Goal: Transaction & Acquisition: Purchase product/service

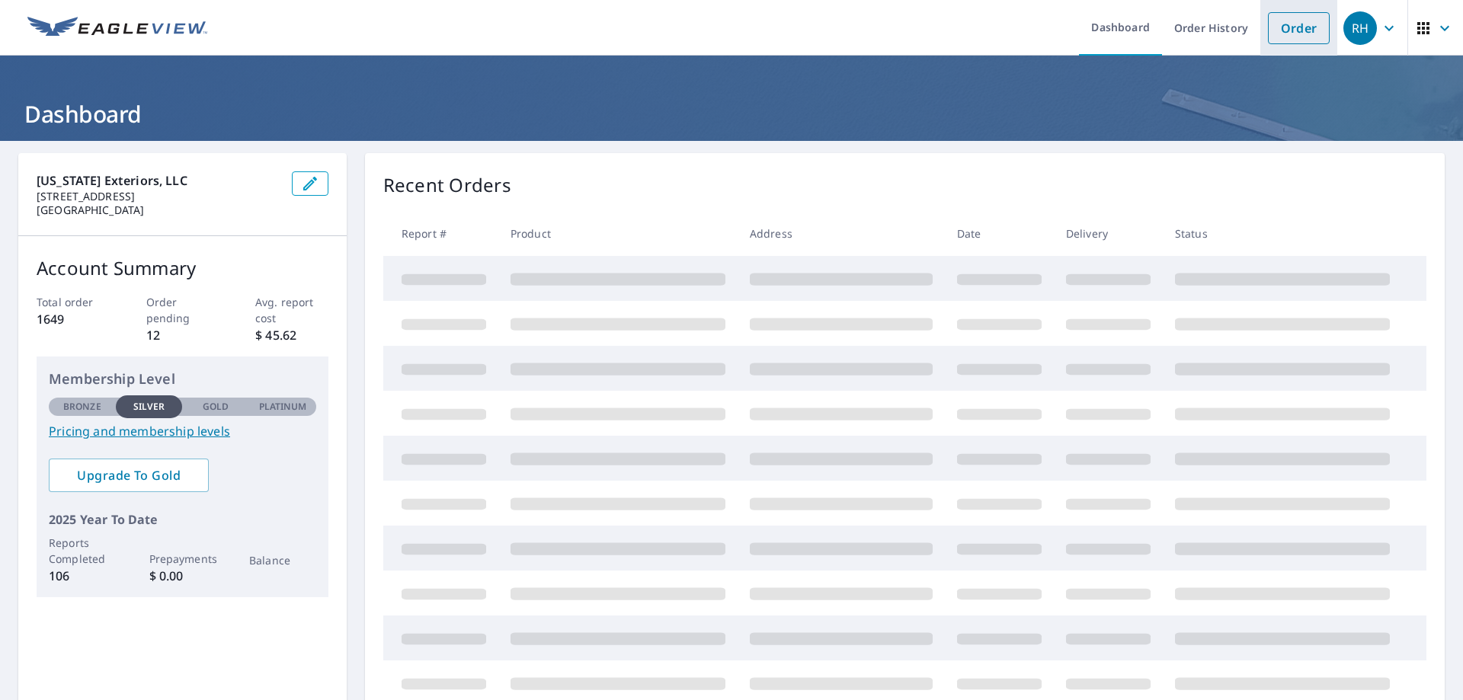
click at [1288, 29] on link "Order" at bounding box center [1299, 28] width 62 height 32
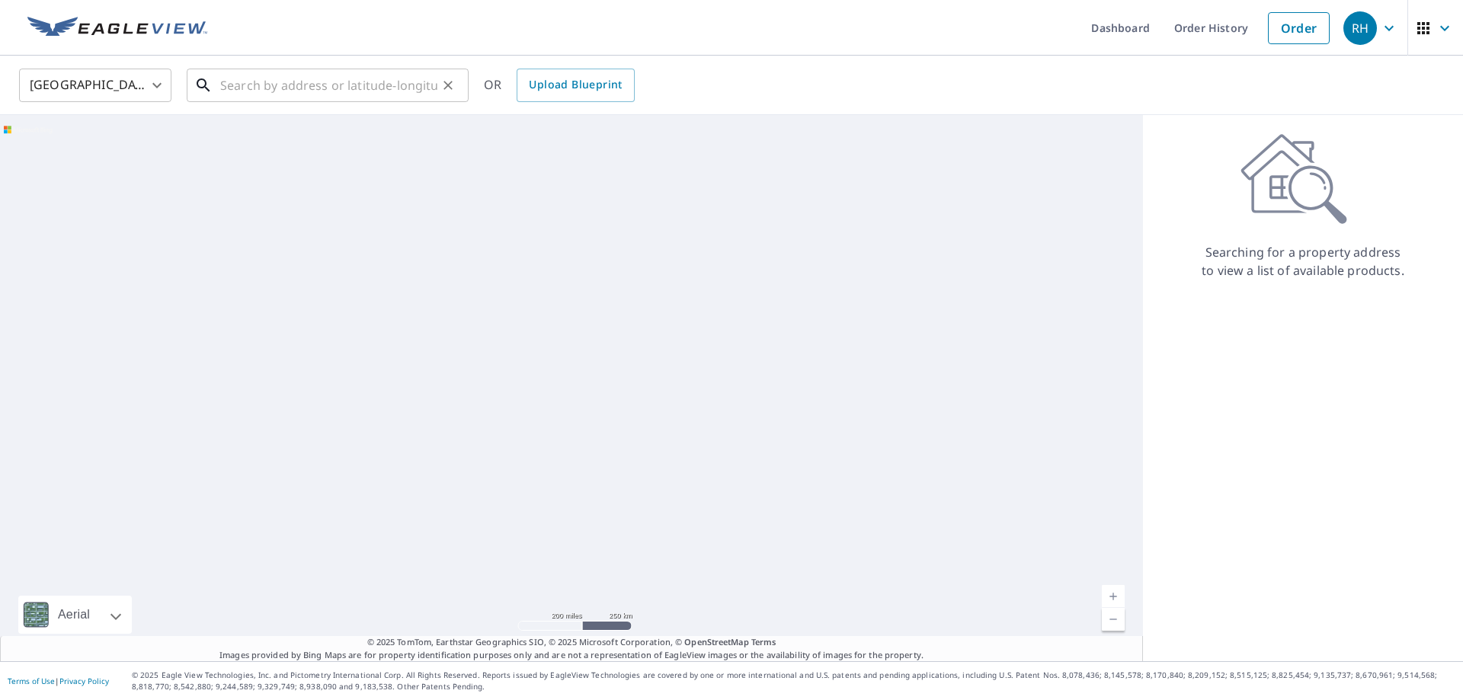
click at [284, 90] on input "text" at bounding box center [328, 85] width 217 height 43
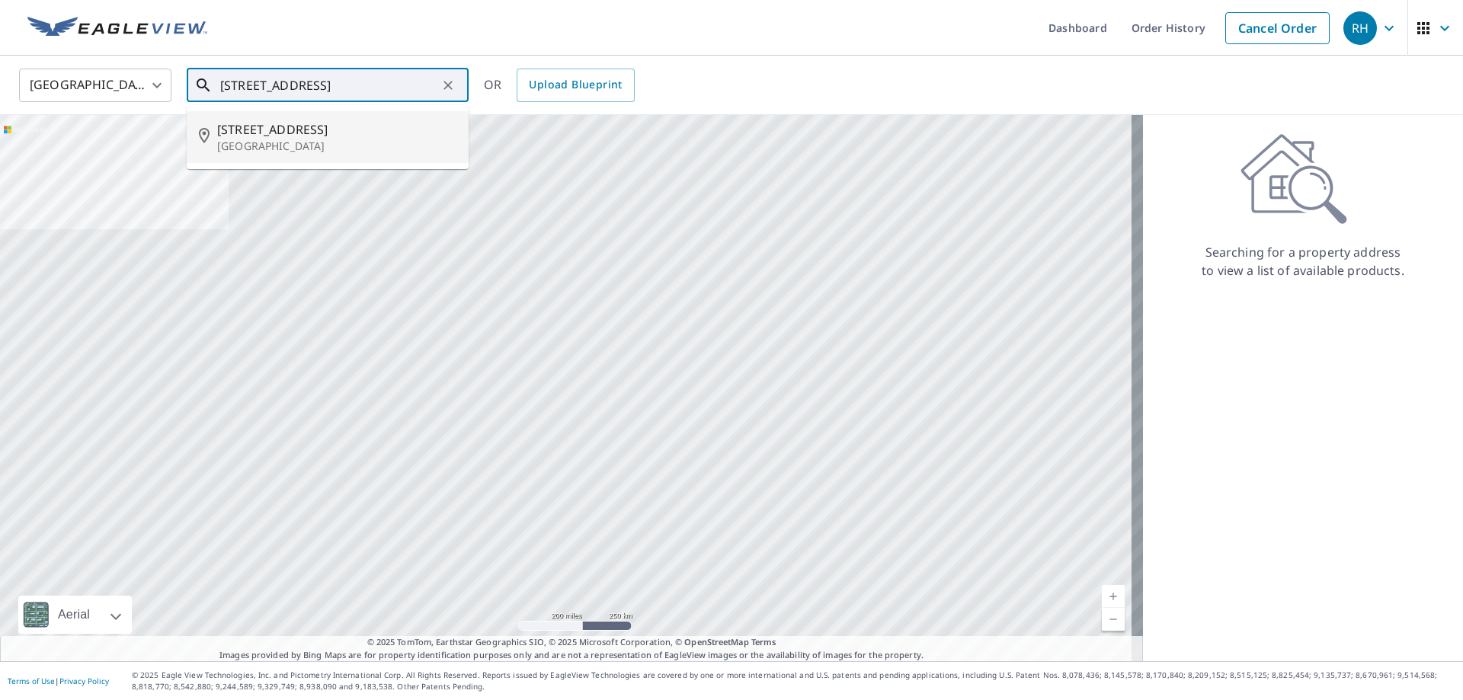
click at [264, 133] on span "[STREET_ADDRESS]" at bounding box center [336, 129] width 239 height 18
type input "[STREET_ADDRESS]"
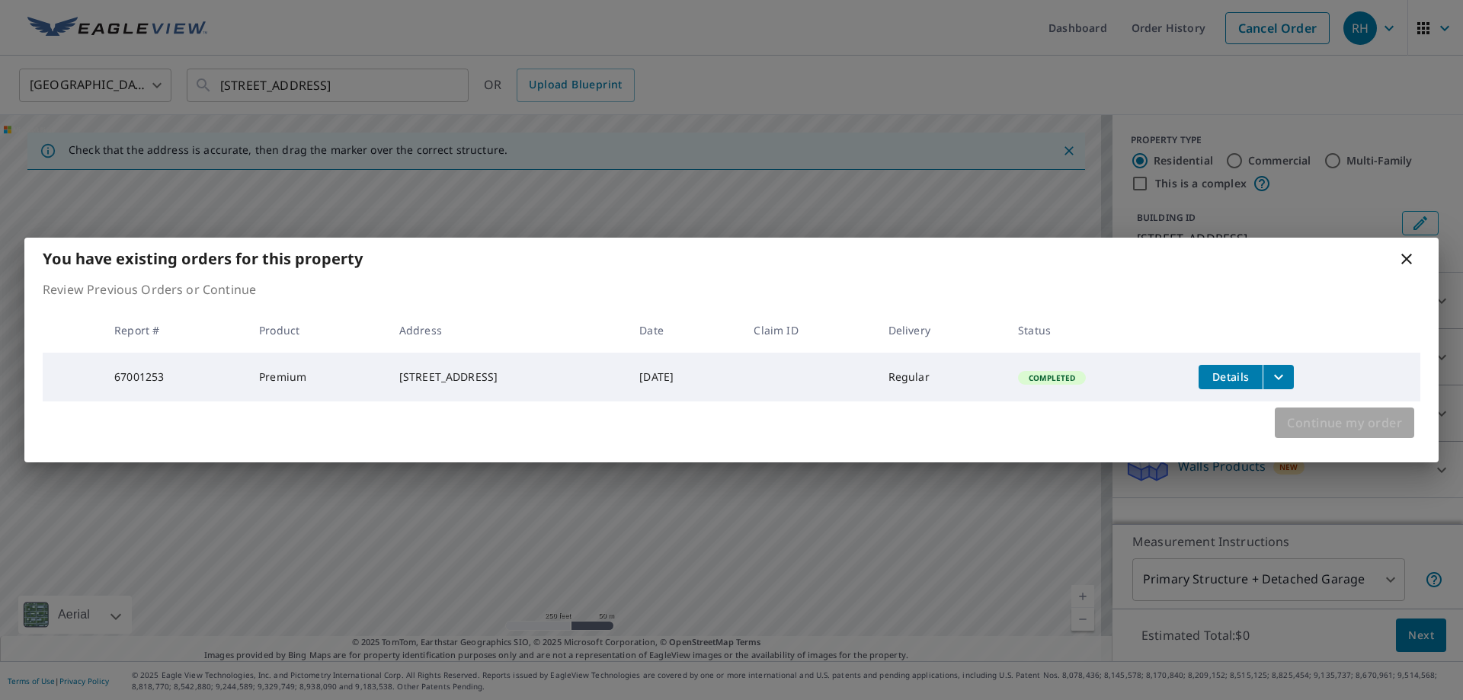
click at [1350, 430] on span "Continue my order" at bounding box center [1344, 422] width 115 height 21
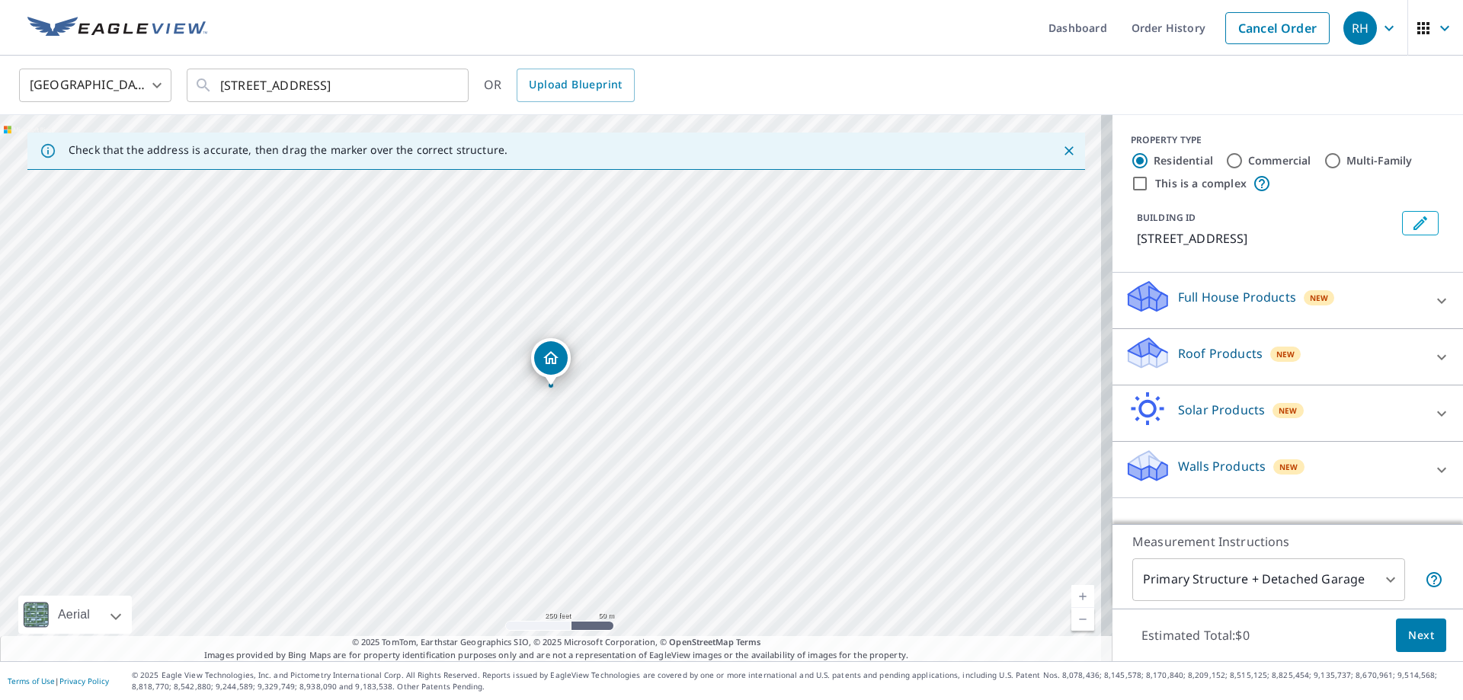
click at [1433, 354] on icon at bounding box center [1442, 357] width 18 height 18
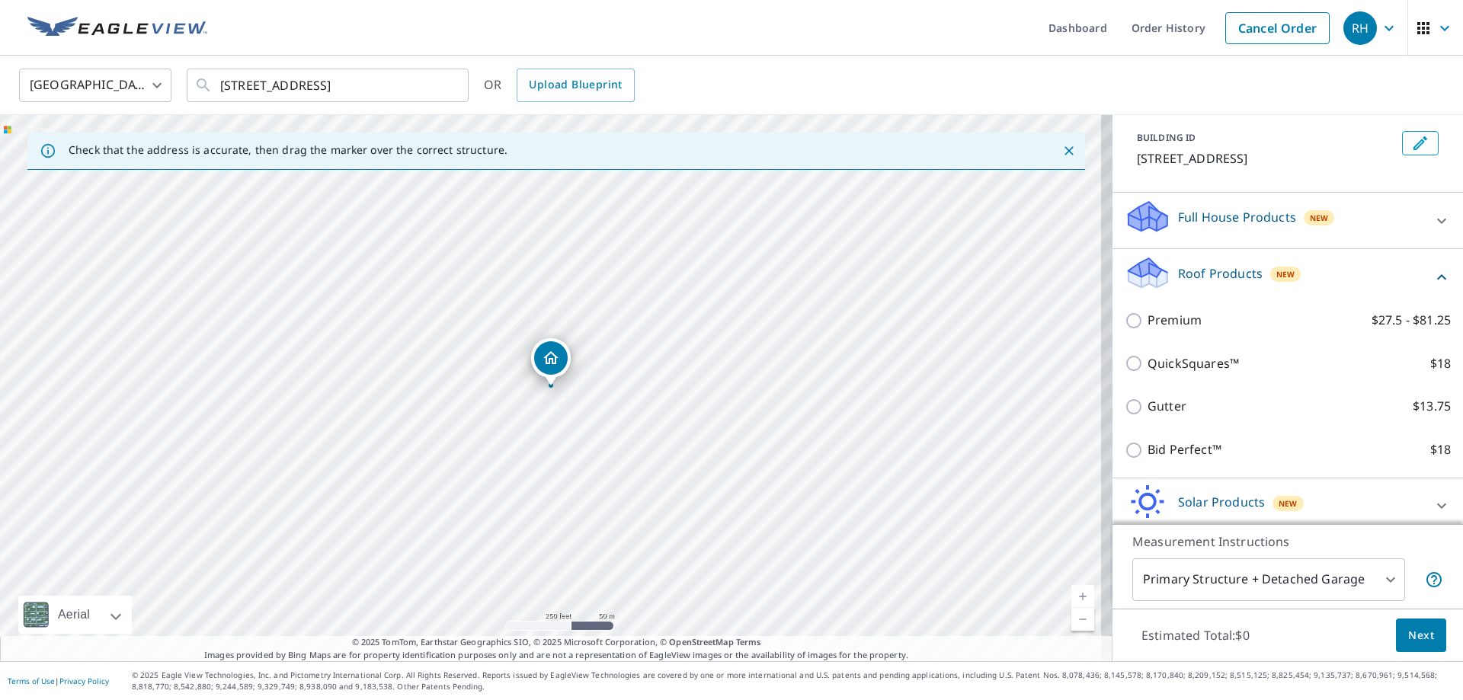
scroll to position [147, 0]
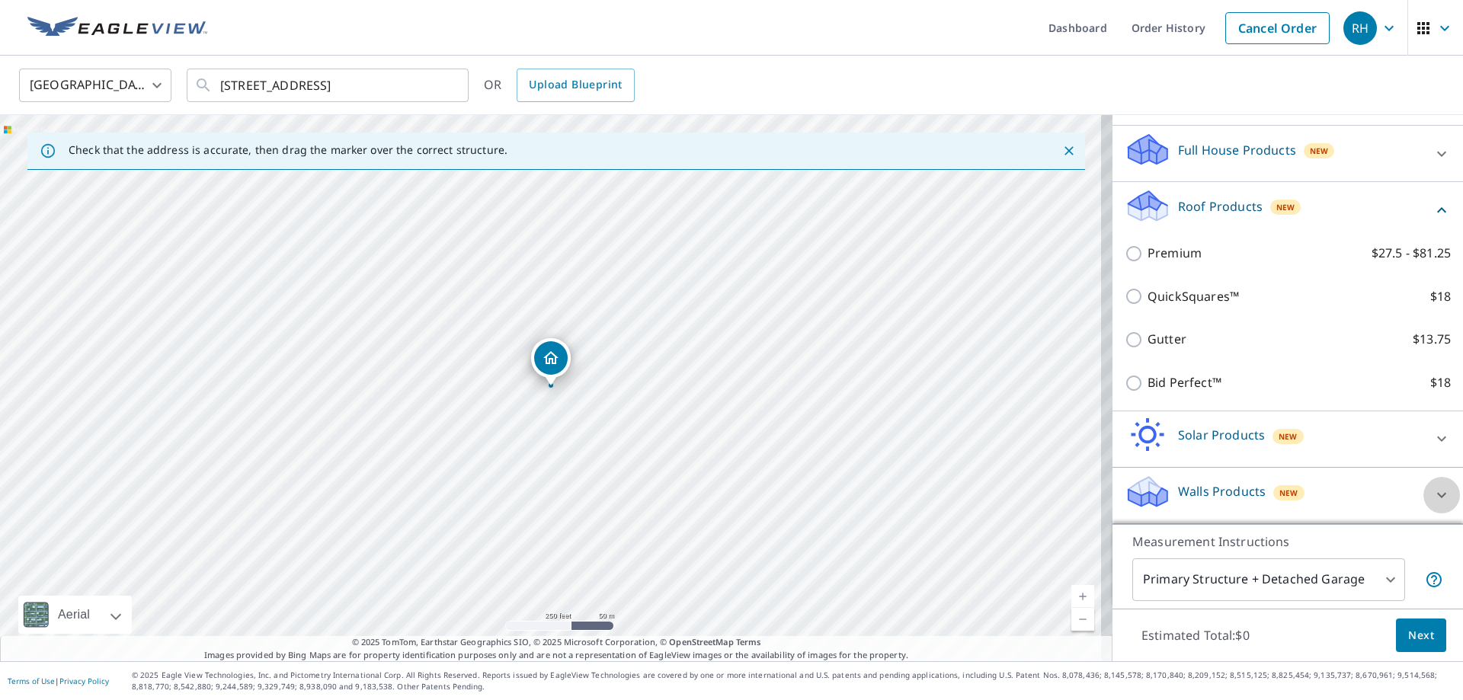
click at [1438, 495] on icon at bounding box center [1442, 495] width 9 height 5
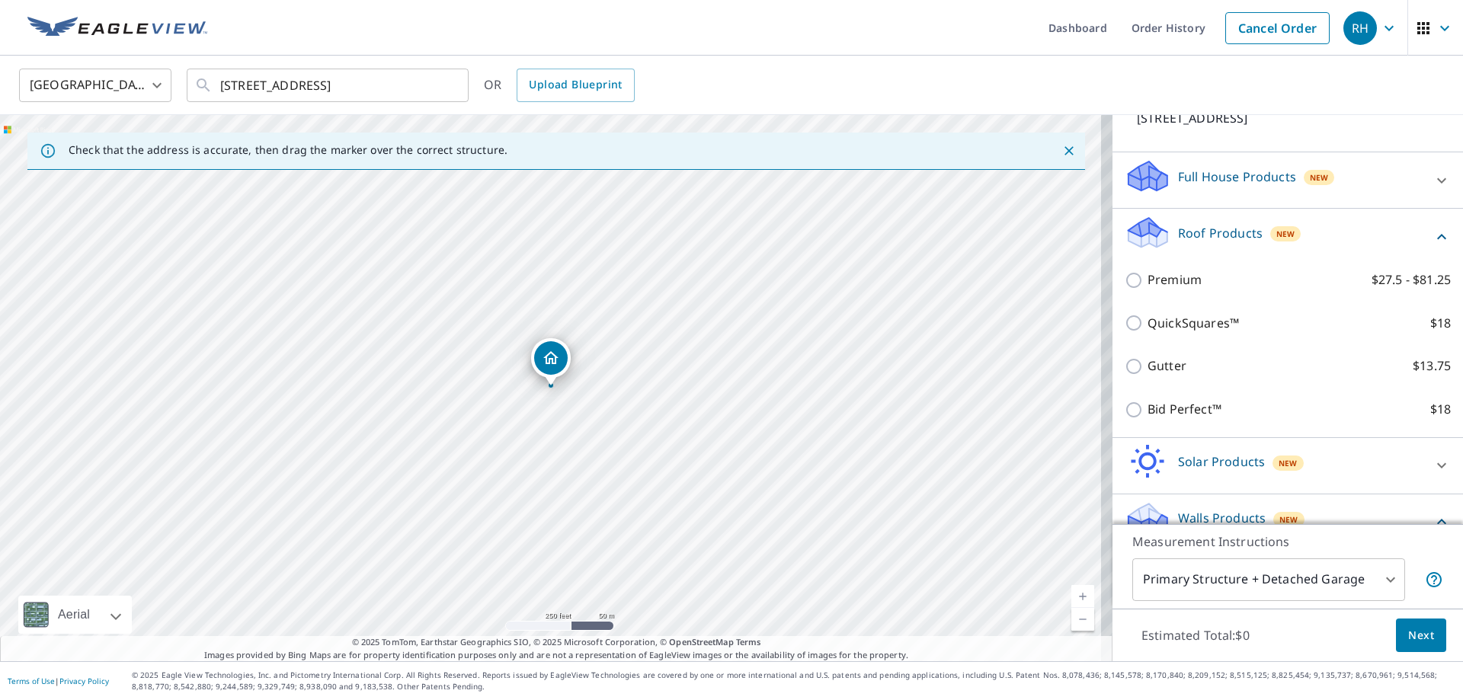
scroll to position [233, 0]
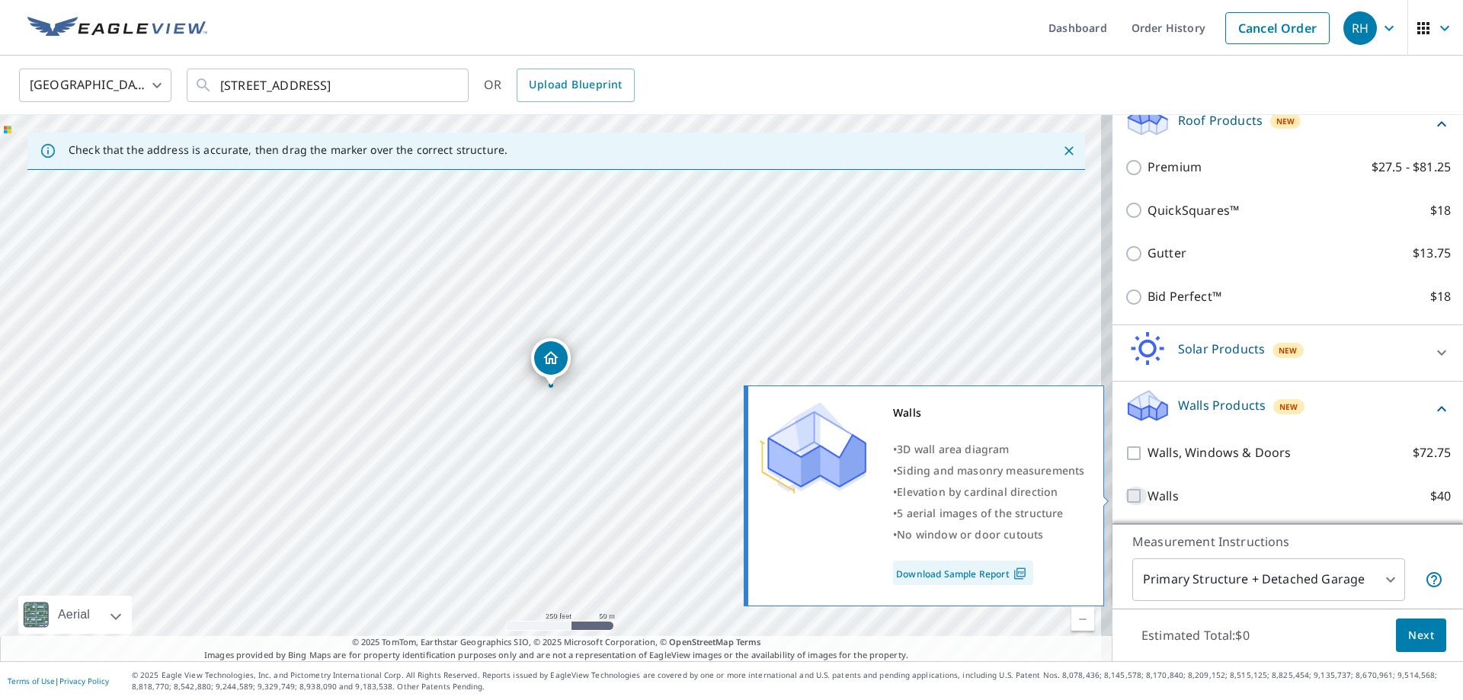
click at [1126, 495] on input "Walls $40" at bounding box center [1136, 496] width 23 height 18
checkbox input "true"
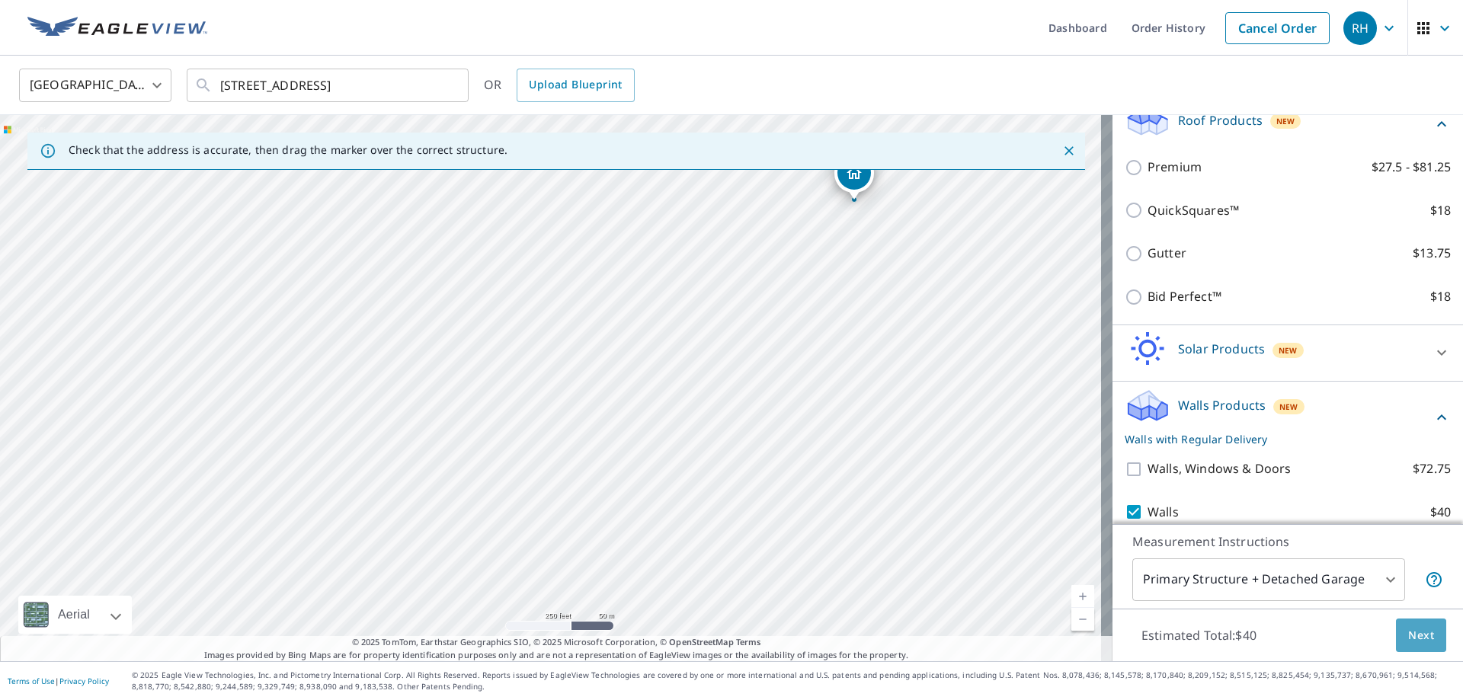
click at [1409, 635] on span "Next" at bounding box center [1422, 636] width 26 height 19
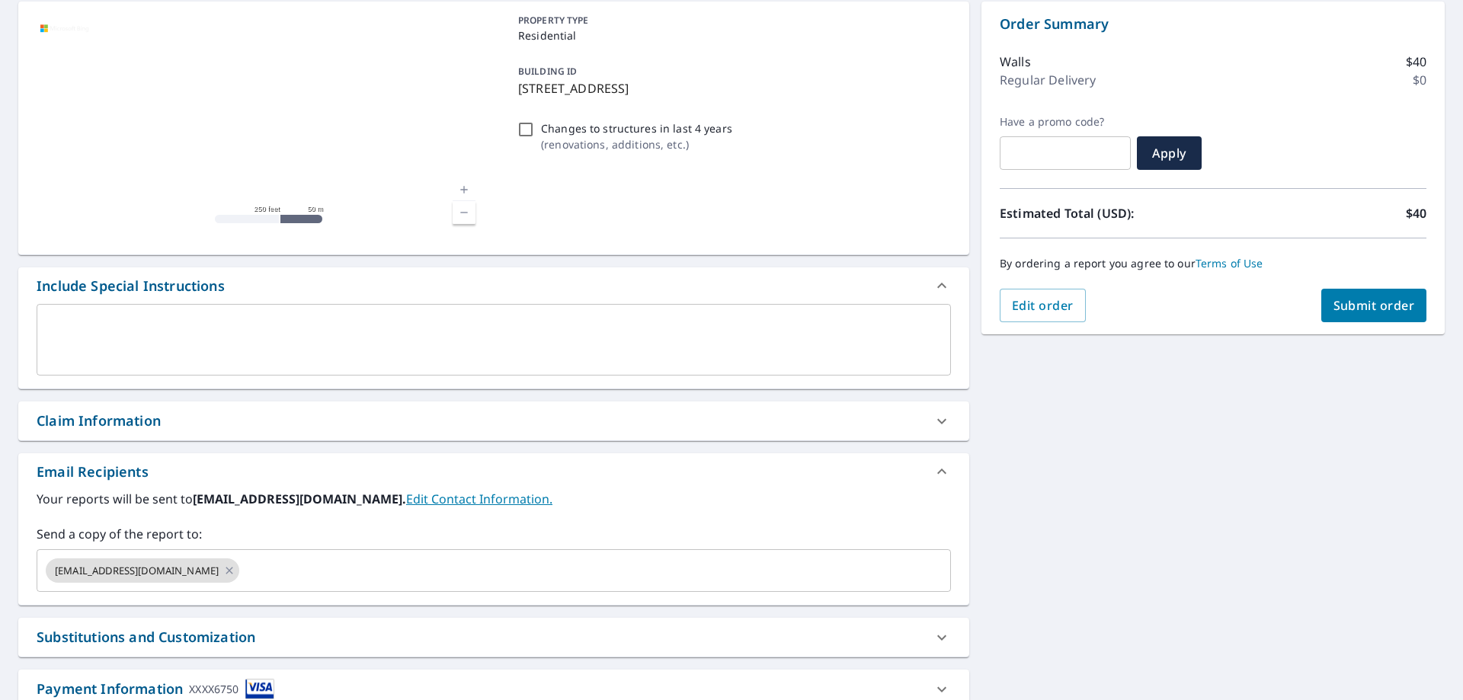
scroll to position [152, 0]
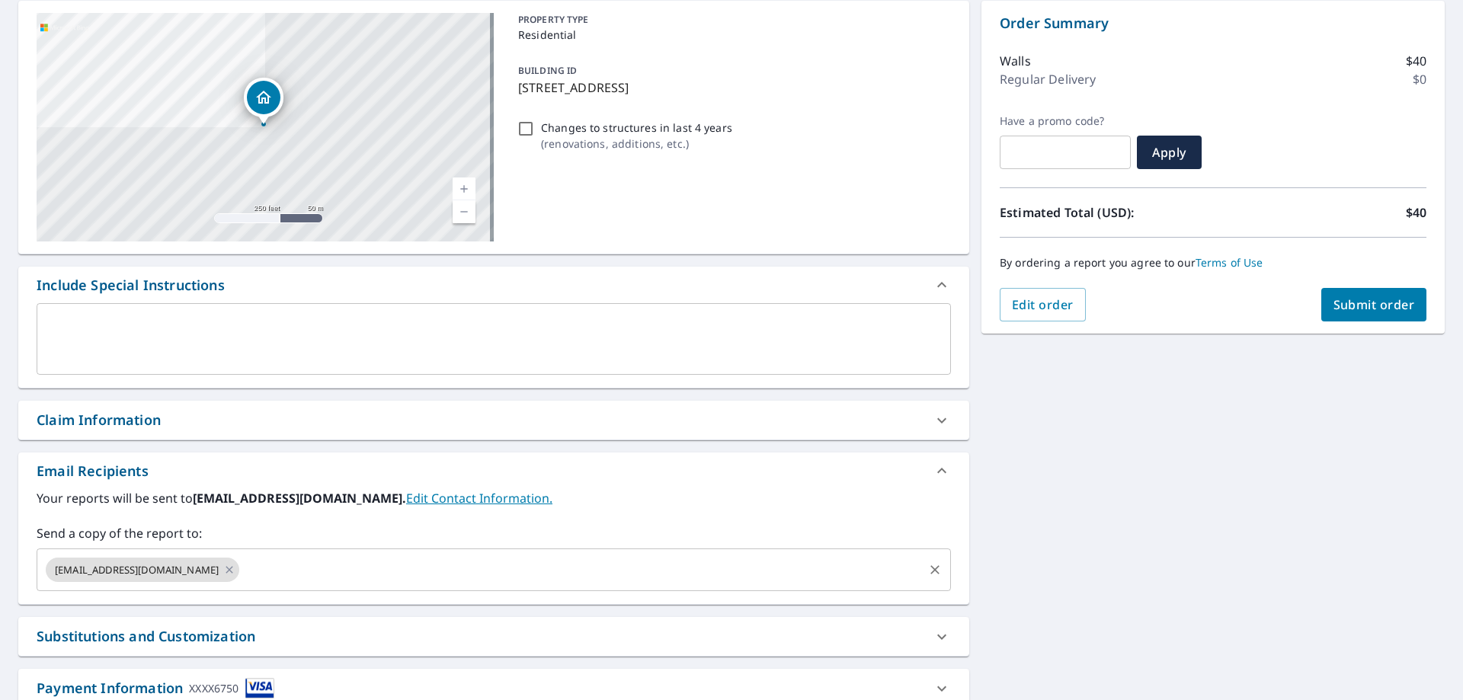
click at [258, 579] on input "text" at bounding box center [582, 570] width 680 height 29
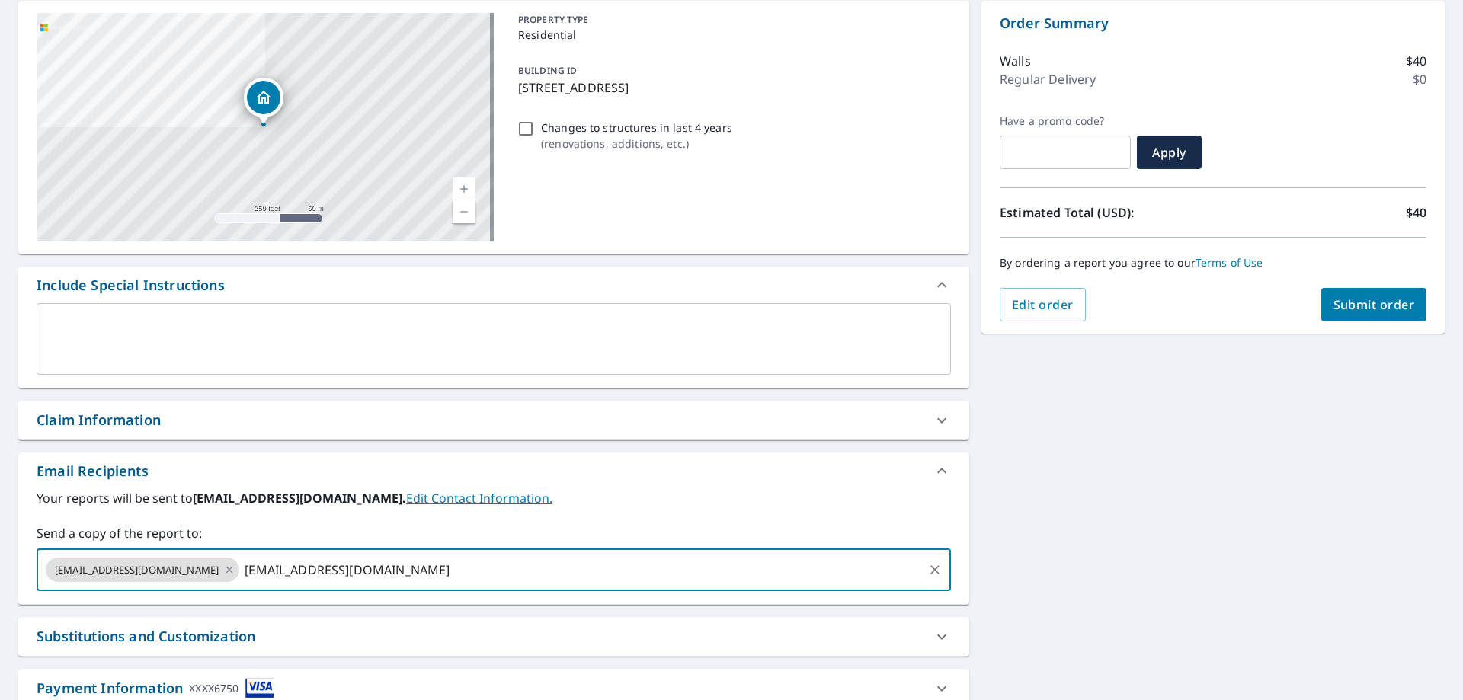
type input "[EMAIL_ADDRESS][DOMAIN_NAME]"
click at [1362, 303] on span "Submit order" at bounding box center [1375, 305] width 82 height 17
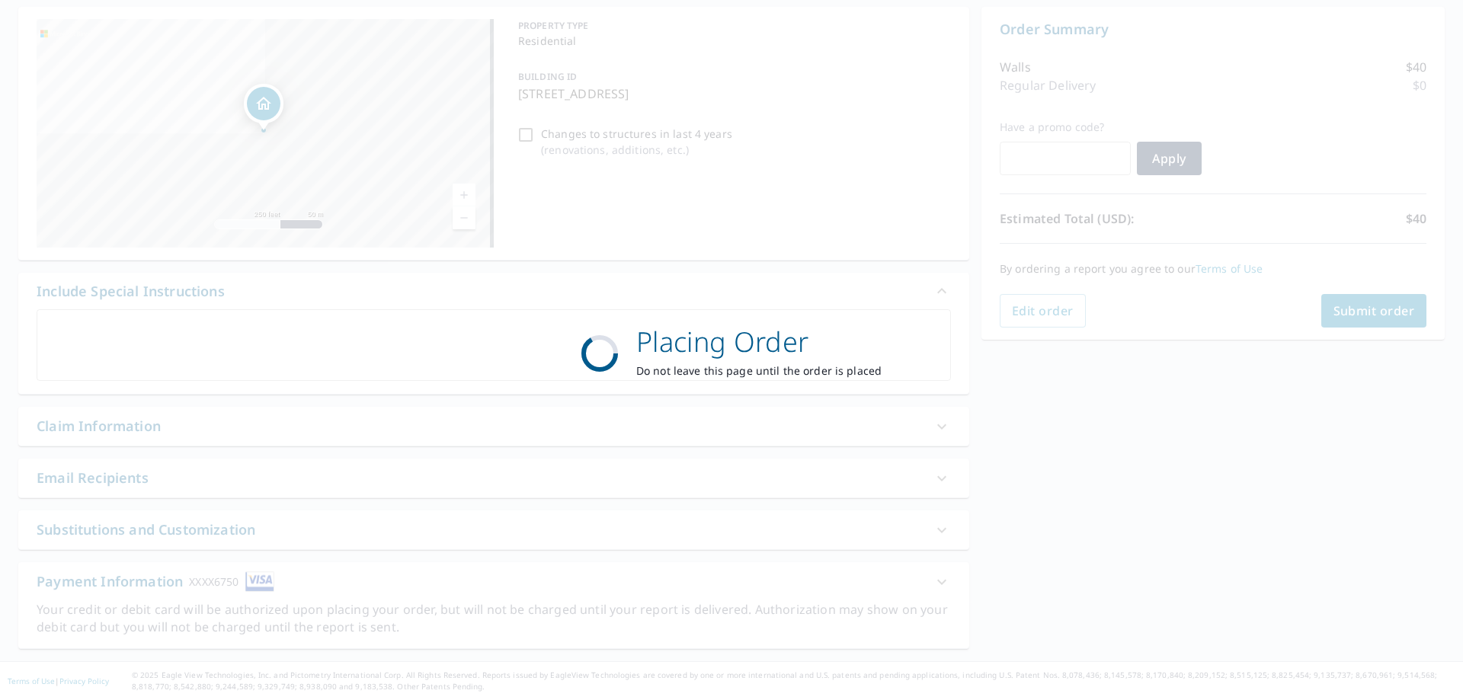
scroll to position [146, 0]
